Goal: Transaction & Acquisition: Purchase product/service

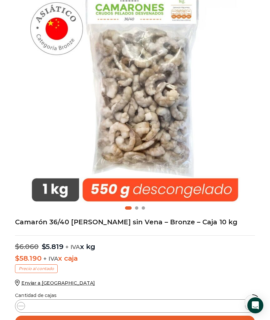
scroll to position [110, 0]
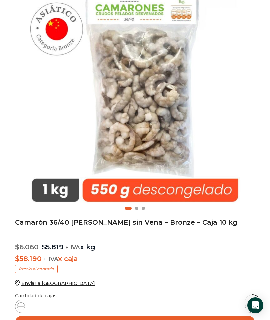
click at [142, 319] on button "Agregar al carrito" at bounding box center [135, 322] width 240 height 13
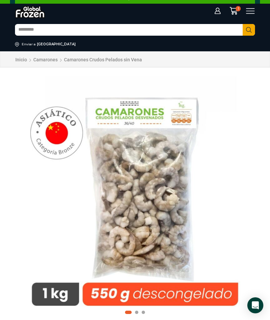
scroll to position [0, 0]
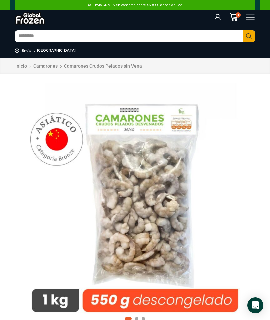
click at [63, 35] on input "Search input" at bounding box center [128, 36] width 227 height 11
type input "**********"
click at [248, 36] on button "Search" at bounding box center [248, 36] width 12 height 12
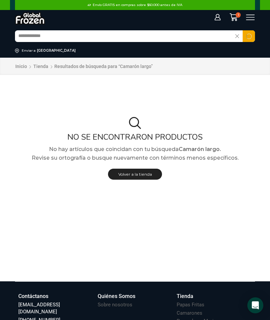
type input "**********"
click at [248, 36] on button "Search" at bounding box center [248, 36] width 12 height 12
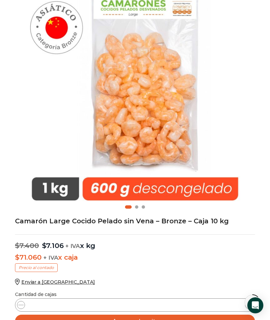
scroll to position [127, 0]
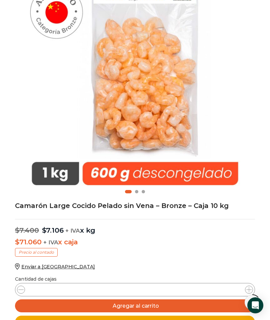
click at [141, 305] on button "Agregar al carrito" at bounding box center [135, 305] width 240 height 13
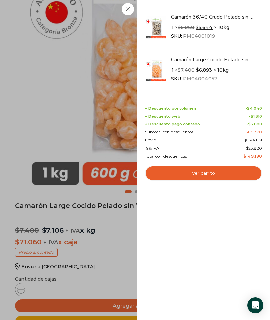
scroll to position [154, 0]
